Goal: Information Seeking & Learning: Learn about a topic

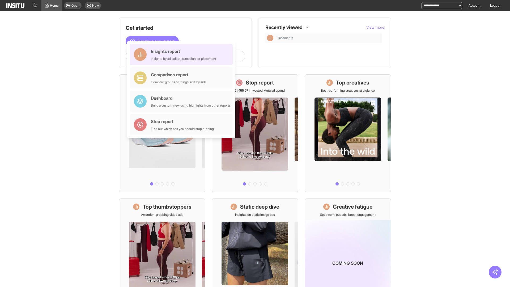
click at [182, 54] on div "Insights report Insights by ad, adset, campaign, or placement" at bounding box center [183, 54] width 65 height 13
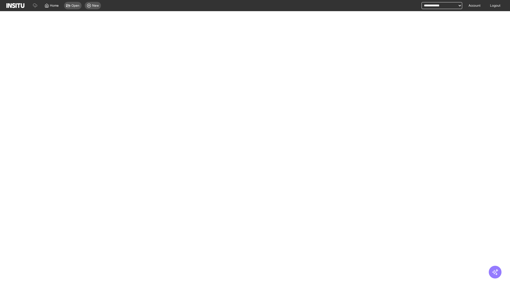
select select "**"
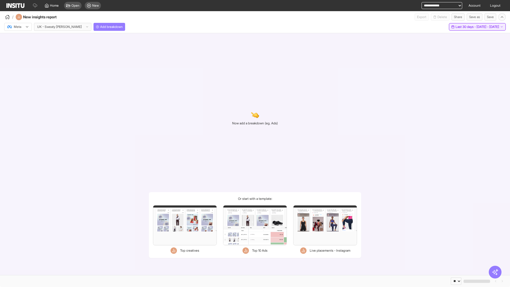
click at [466, 27] on span "Last 30 days - [DATE] - [DATE]" at bounding box center [477, 27] width 44 height 4
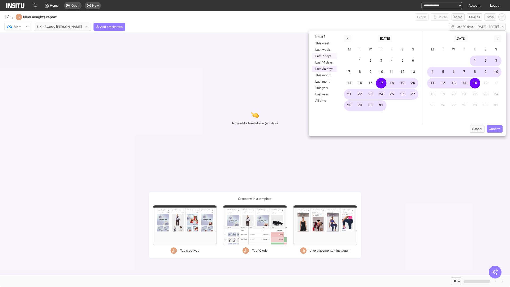
click at [324, 56] on button "Last 7 days" at bounding box center [324, 56] width 24 height 6
